Goal: Task Accomplishment & Management: Use online tool/utility

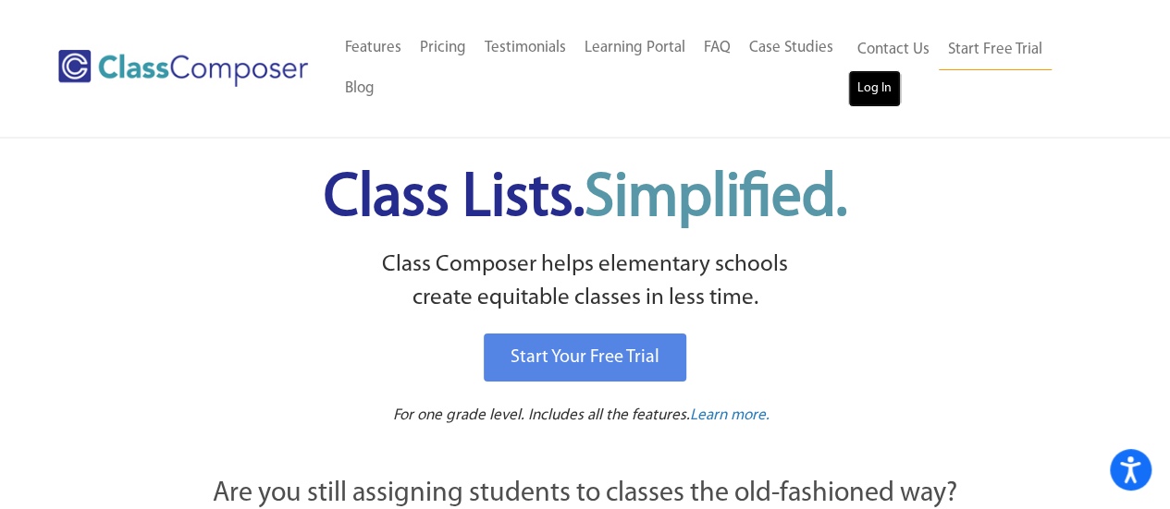
click at [865, 104] on link "Log In" at bounding box center [874, 88] width 53 height 37
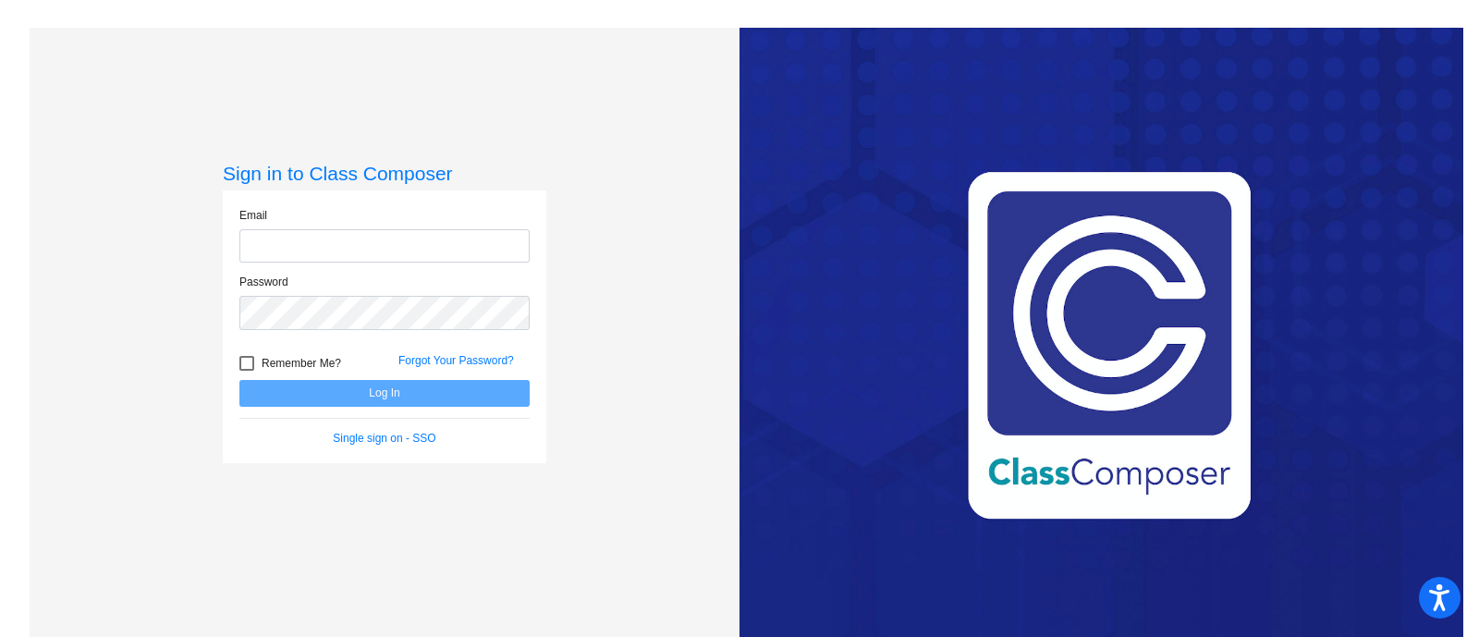
type input "[EMAIL_ADDRESS][DOMAIN_NAME]"
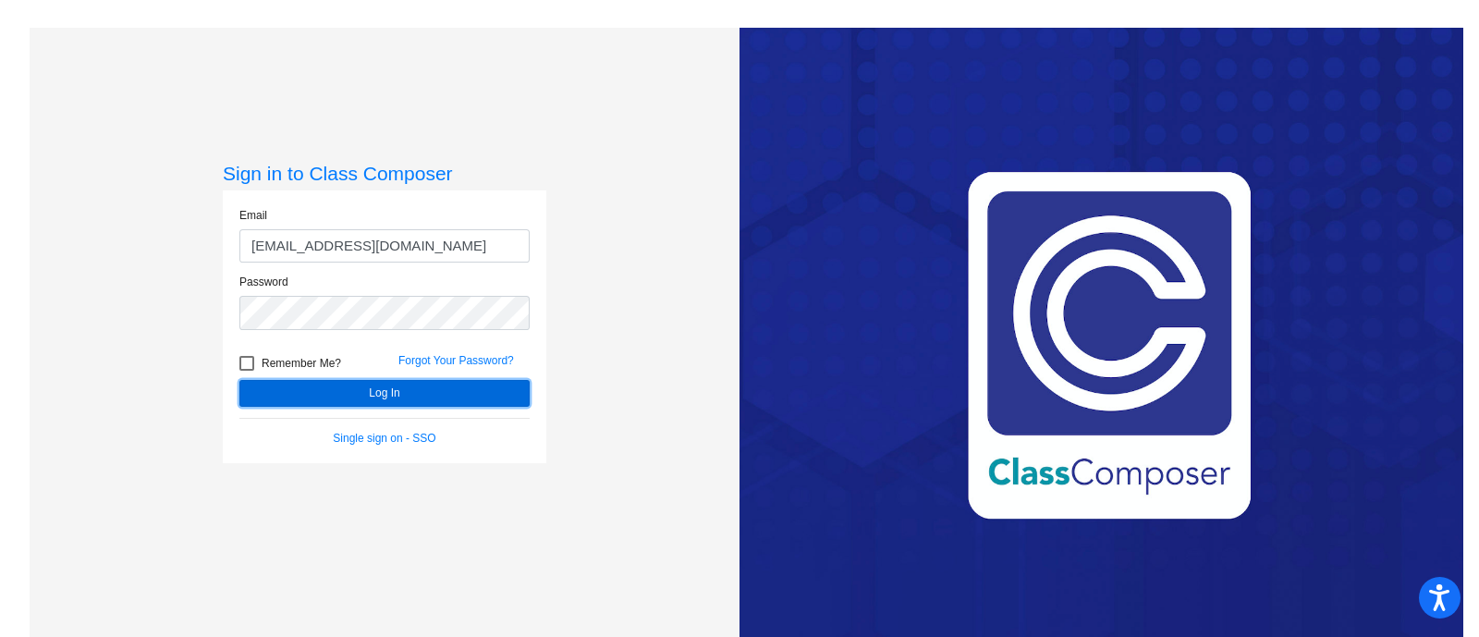
click at [382, 396] on button "Log In" at bounding box center [384, 393] width 290 height 27
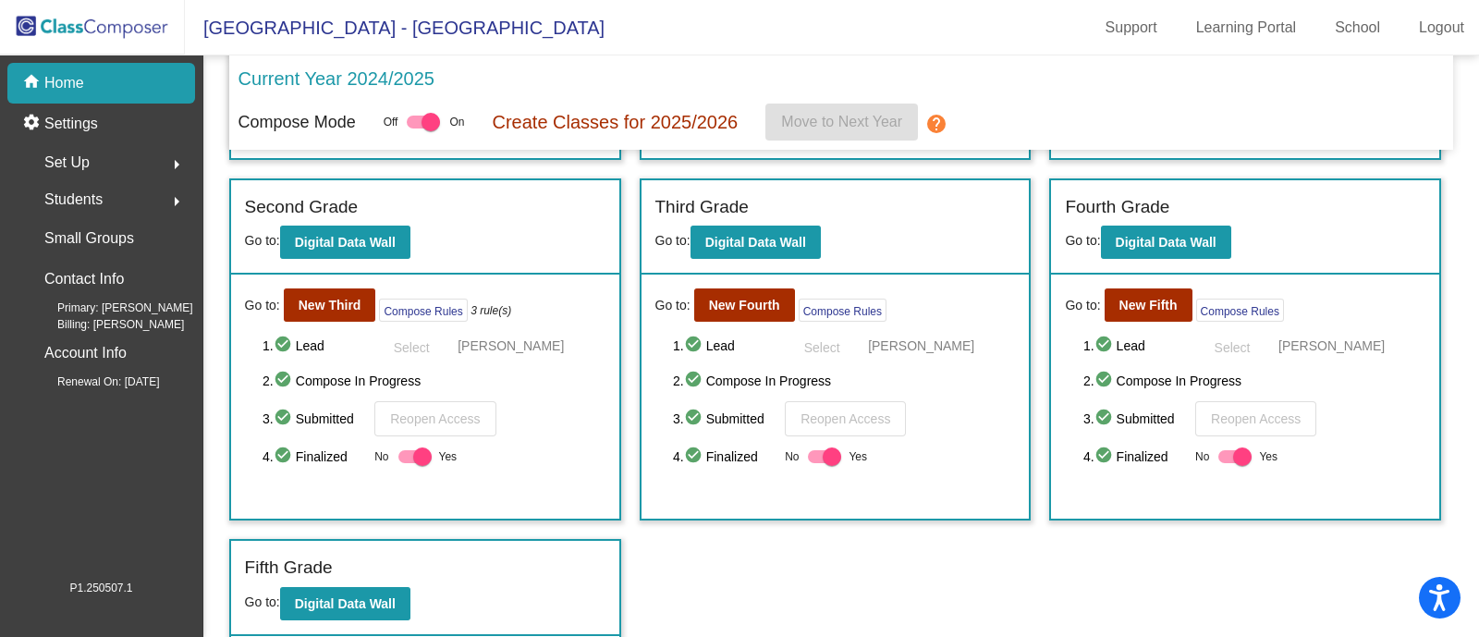
scroll to position [378, 0]
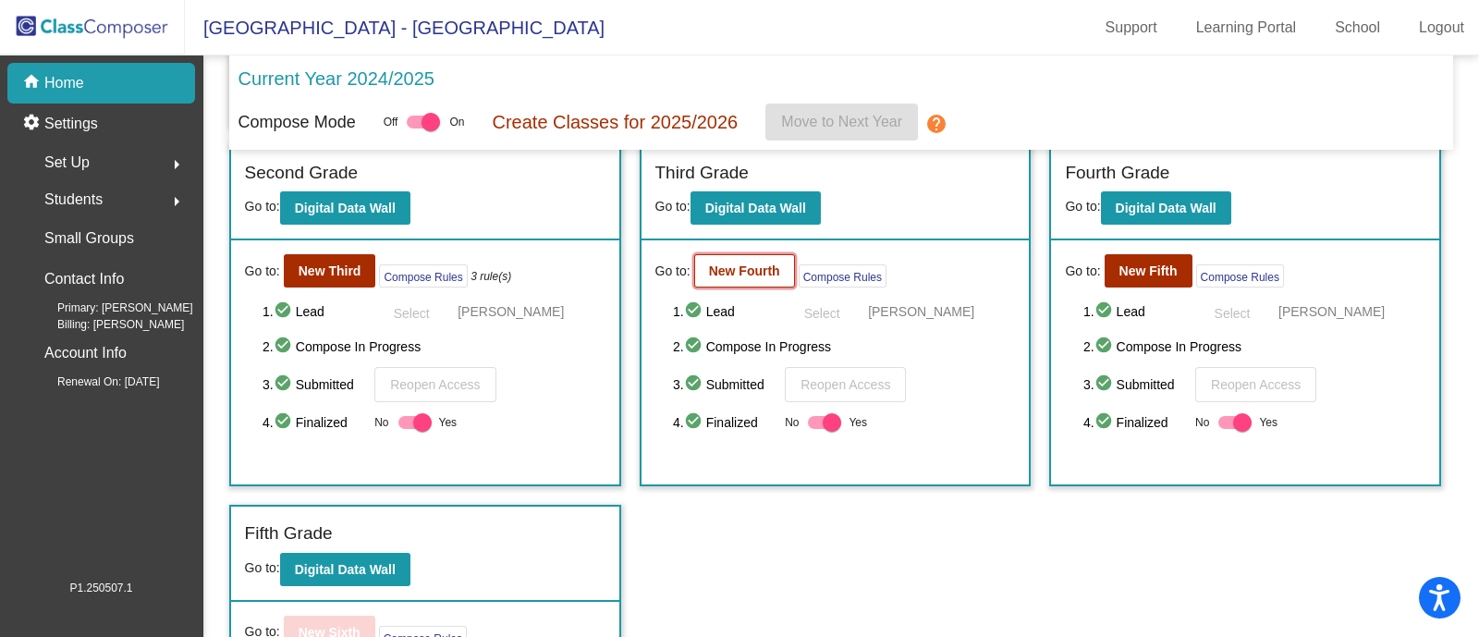
click at [721, 263] on b "New Fourth" at bounding box center [744, 270] width 71 height 15
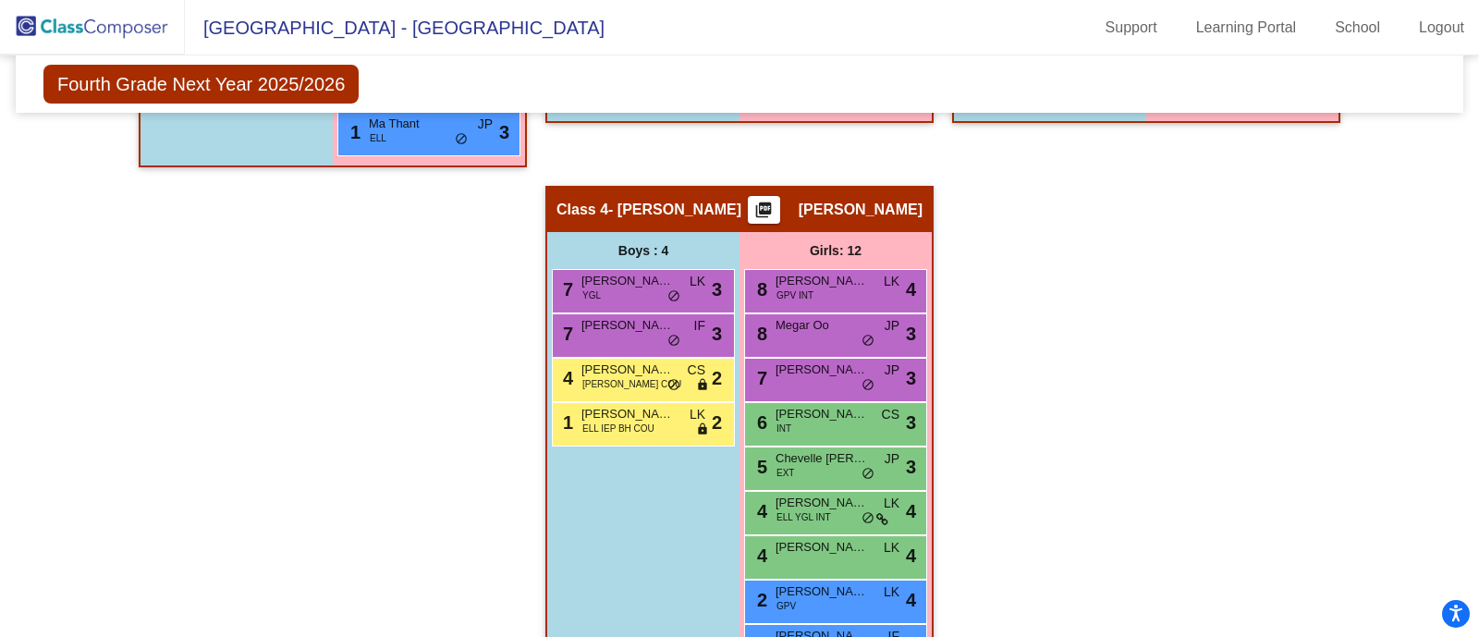
scroll to position [153, 0]
